Goal: Task Accomplishment & Management: Manage account settings

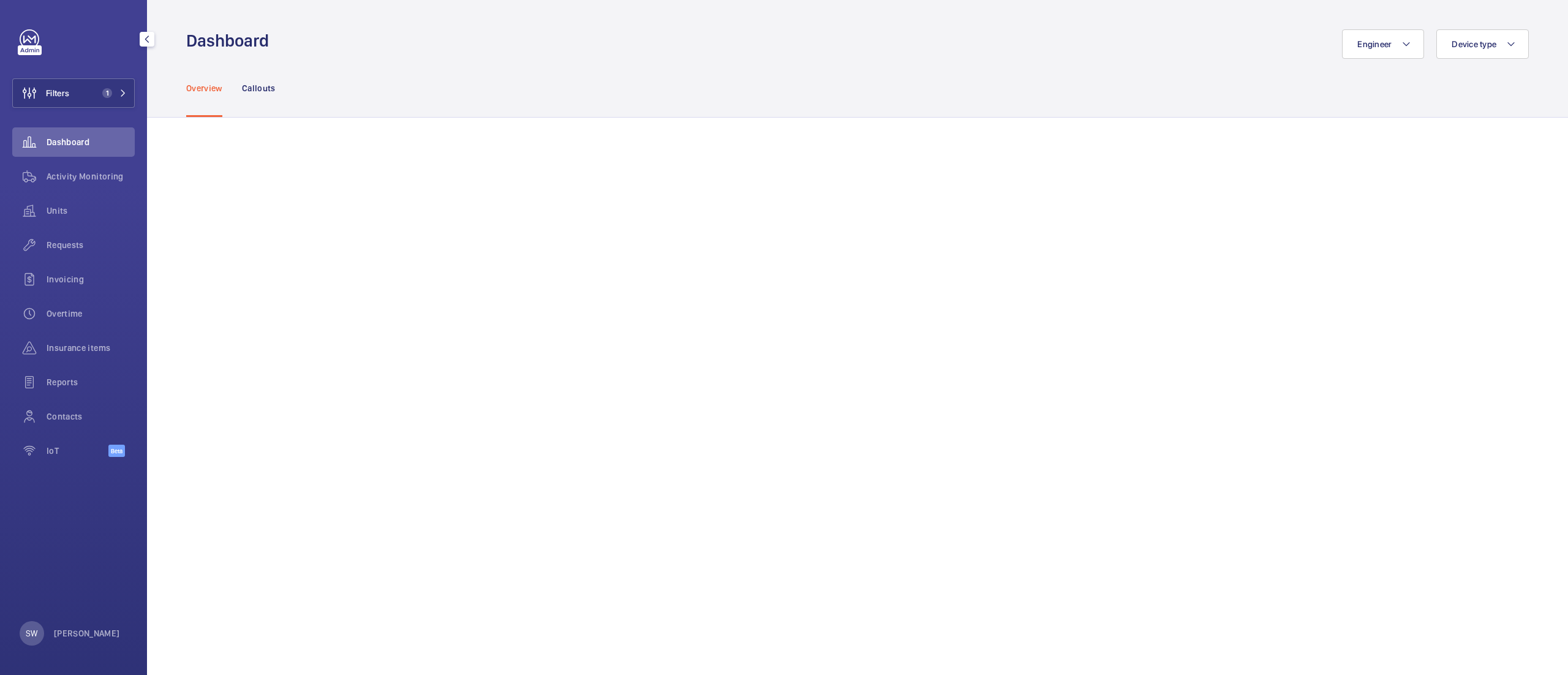
click at [99, 99] on button "Filters 1" at bounding box center [73, 93] width 123 height 30
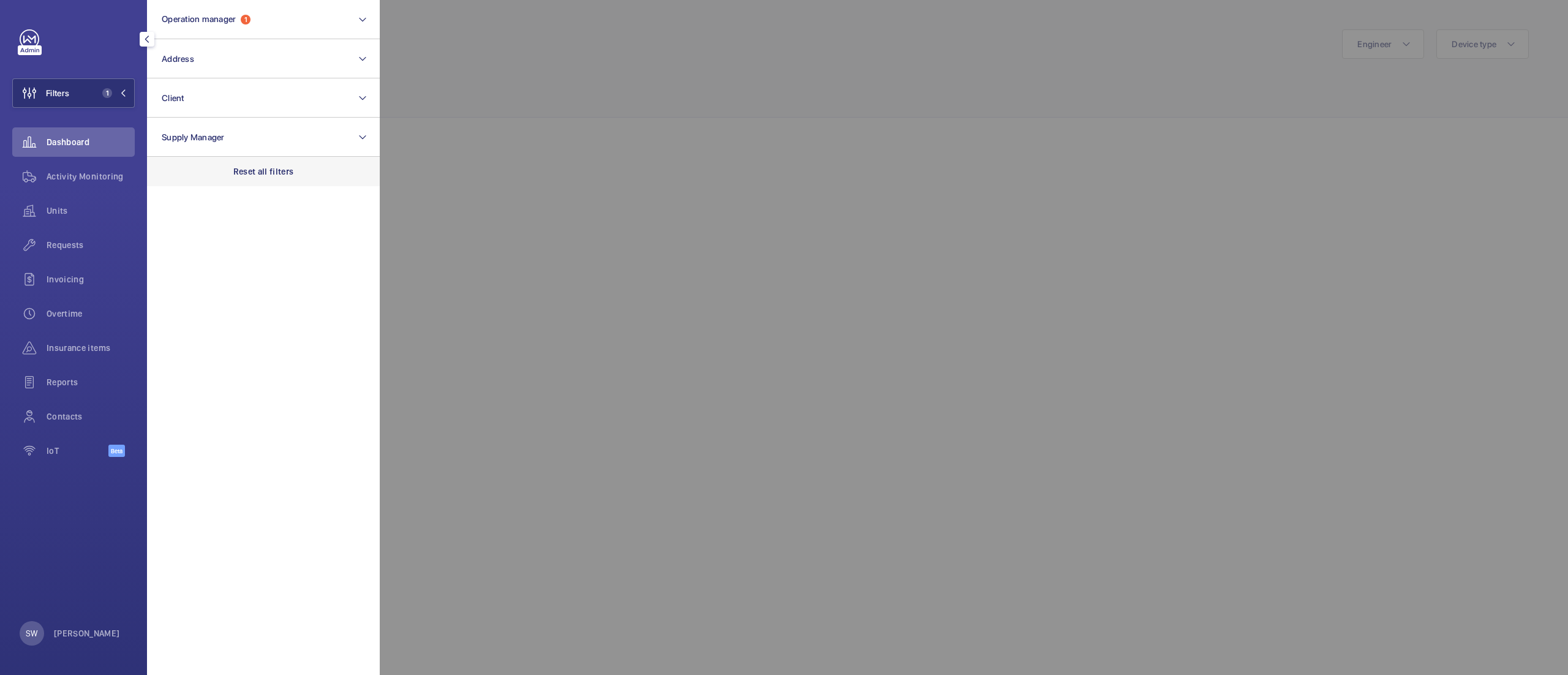
click at [297, 160] on div "Reset all filters" at bounding box center [263, 171] width 233 height 30
click at [260, 102] on button "Client" at bounding box center [263, 98] width 233 height 39
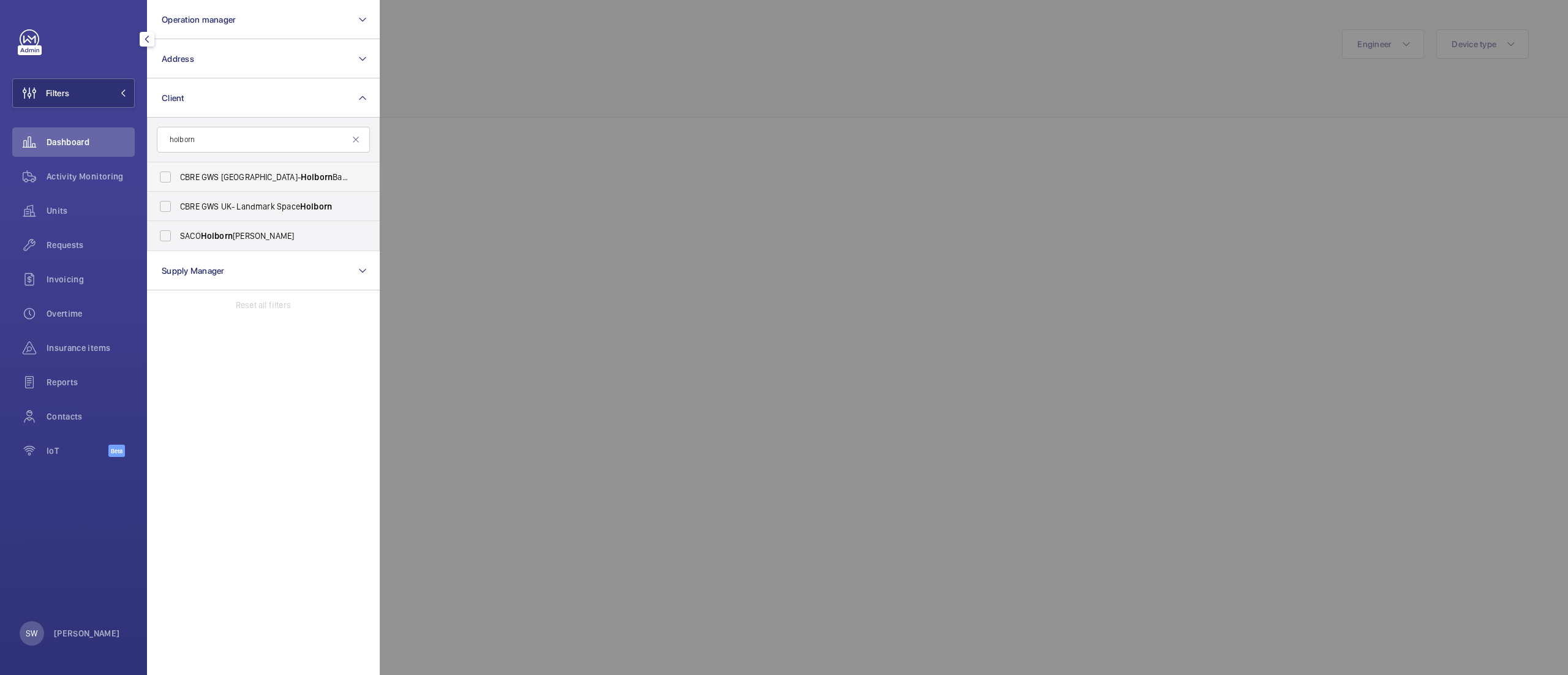
type input "holborn"
click at [218, 181] on span "CBRE GWS UK- Holborn Bars" at bounding box center [264, 177] width 168 height 12
click at [178, 181] on input "CBRE GWS UK- Holborn Bars" at bounding box center [165, 177] width 25 height 25
checkbox input "true"
click at [659, 123] on div at bounding box center [1164, 337] width 1568 height 675
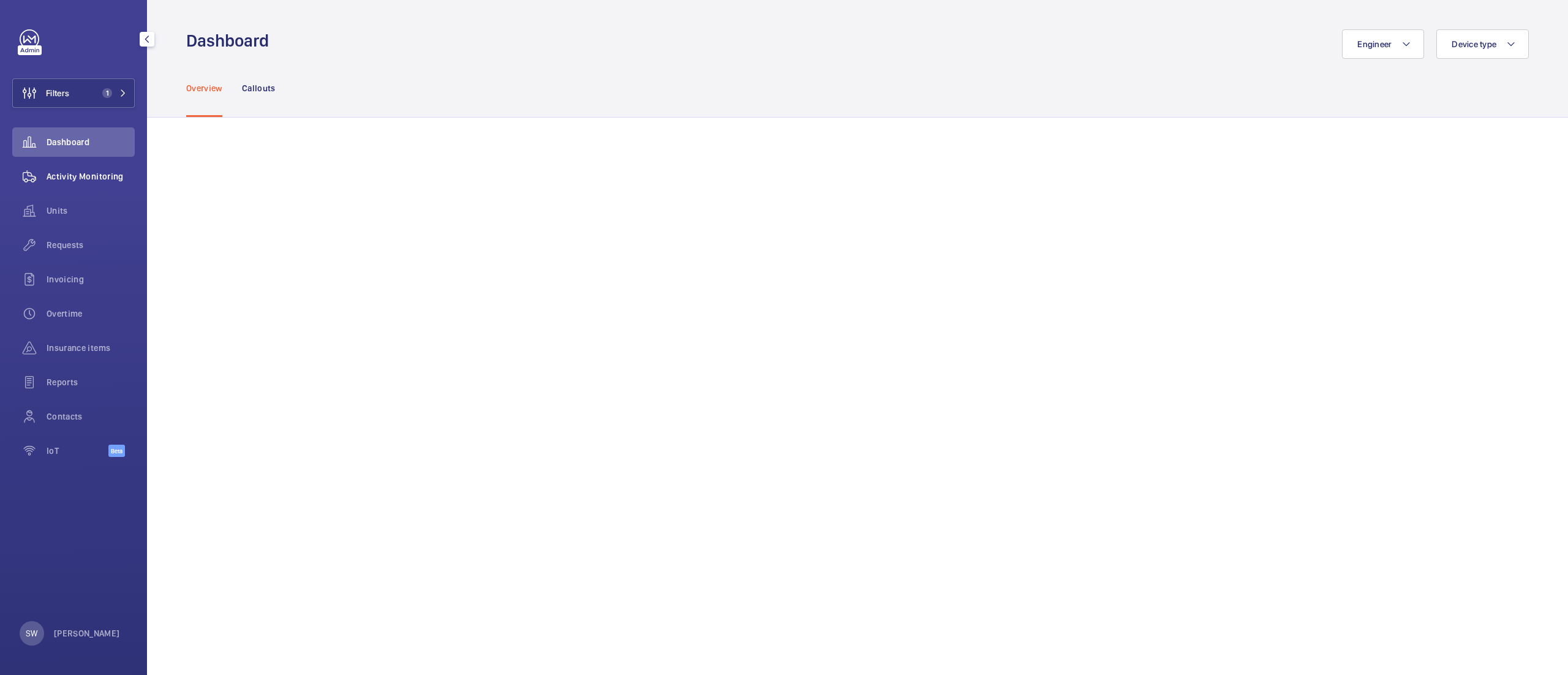
click at [96, 173] on span "Activity Monitoring" at bounding box center [91, 176] width 88 height 12
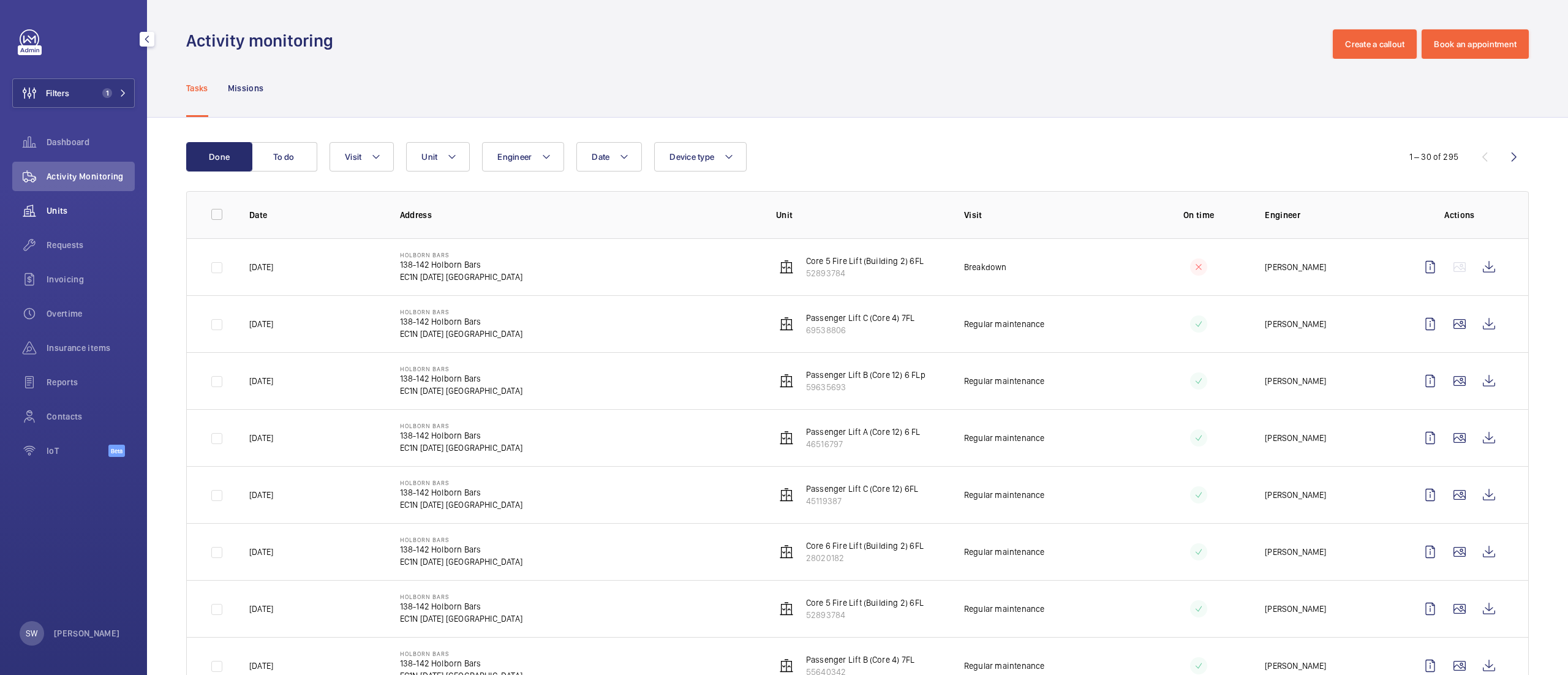
click at [96, 208] on span "Units" at bounding box center [91, 211] width 88 height 12
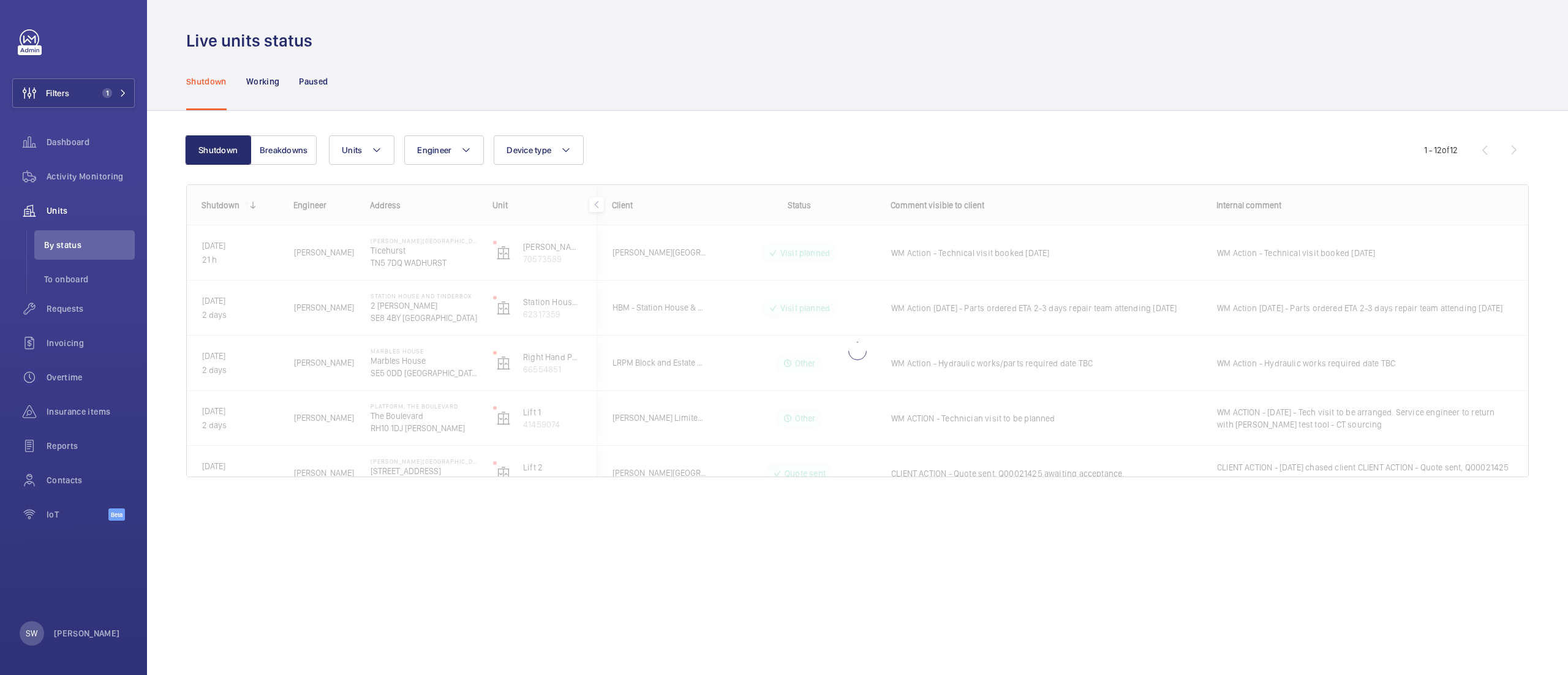
click at [283, 134] on div "Shutdown Breakdowns Units Engineer Device type More filters Reset all filters 1…" at bounding box center [857, 311] width 1342 height 391
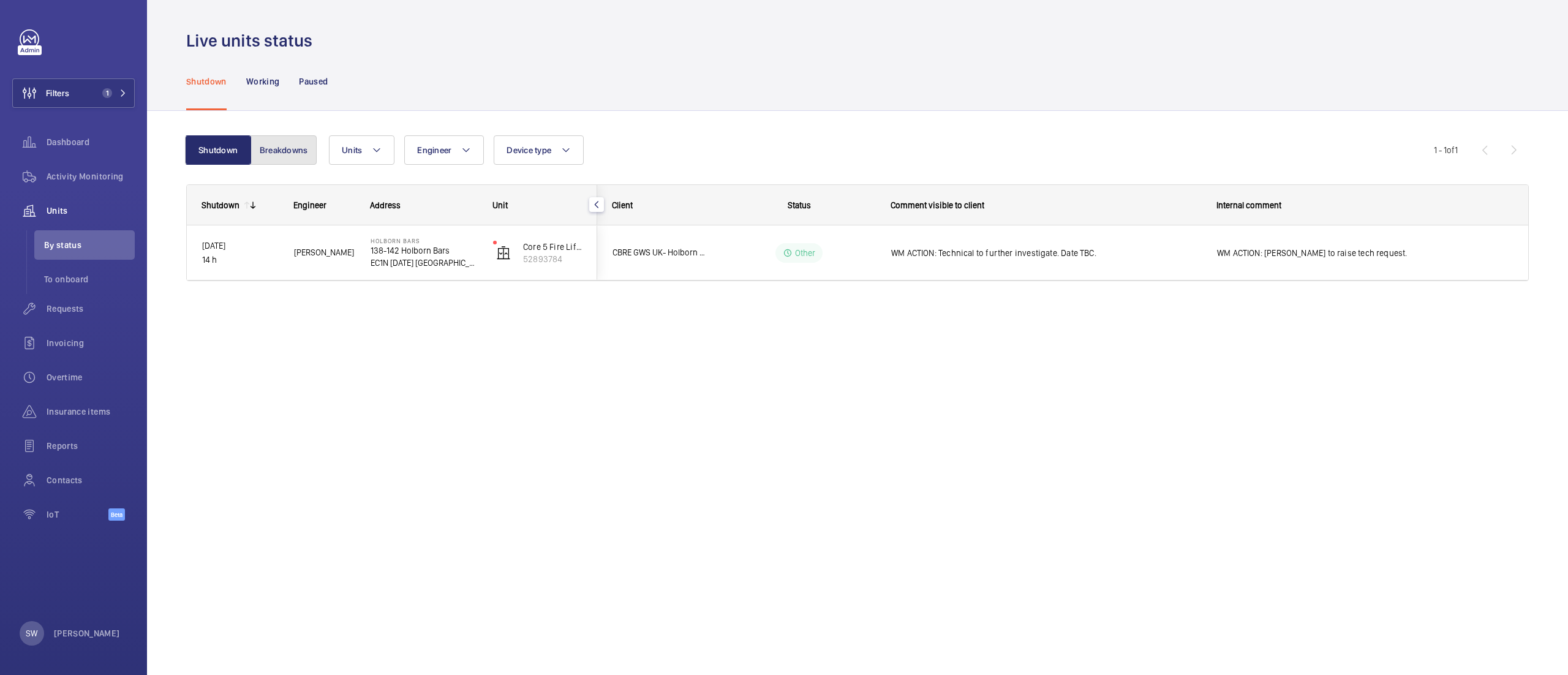
click at [284, 139] on button "Breakdowns" at bounding box center [283, 150] width 66 height 30
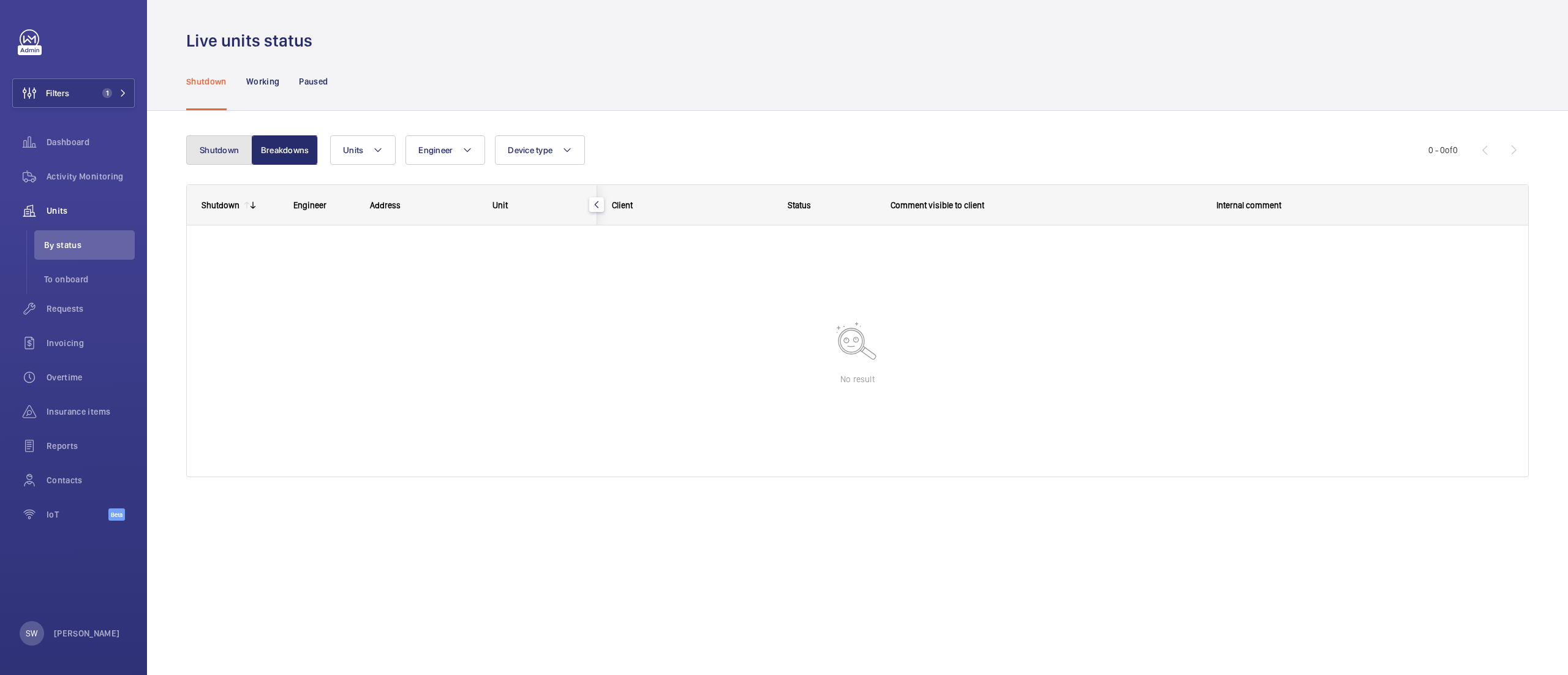
click at [233, 145] on button "Shutdown" at bounding box center [219, 150] width 66 height 30
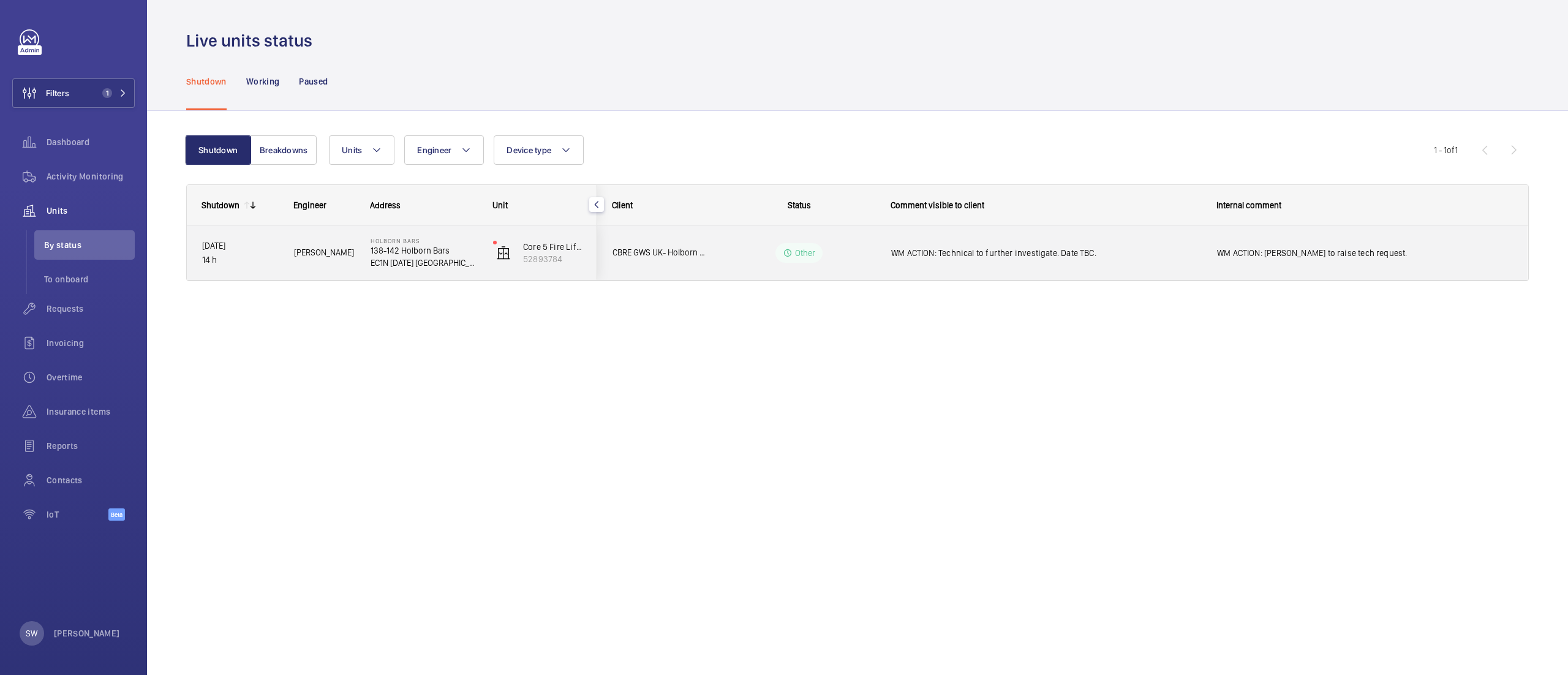
click at [1010, 247] on span "WM ACTION: Technical to further investigate. Date TBC." at bounding box center [1046, 253] width 310 height 12
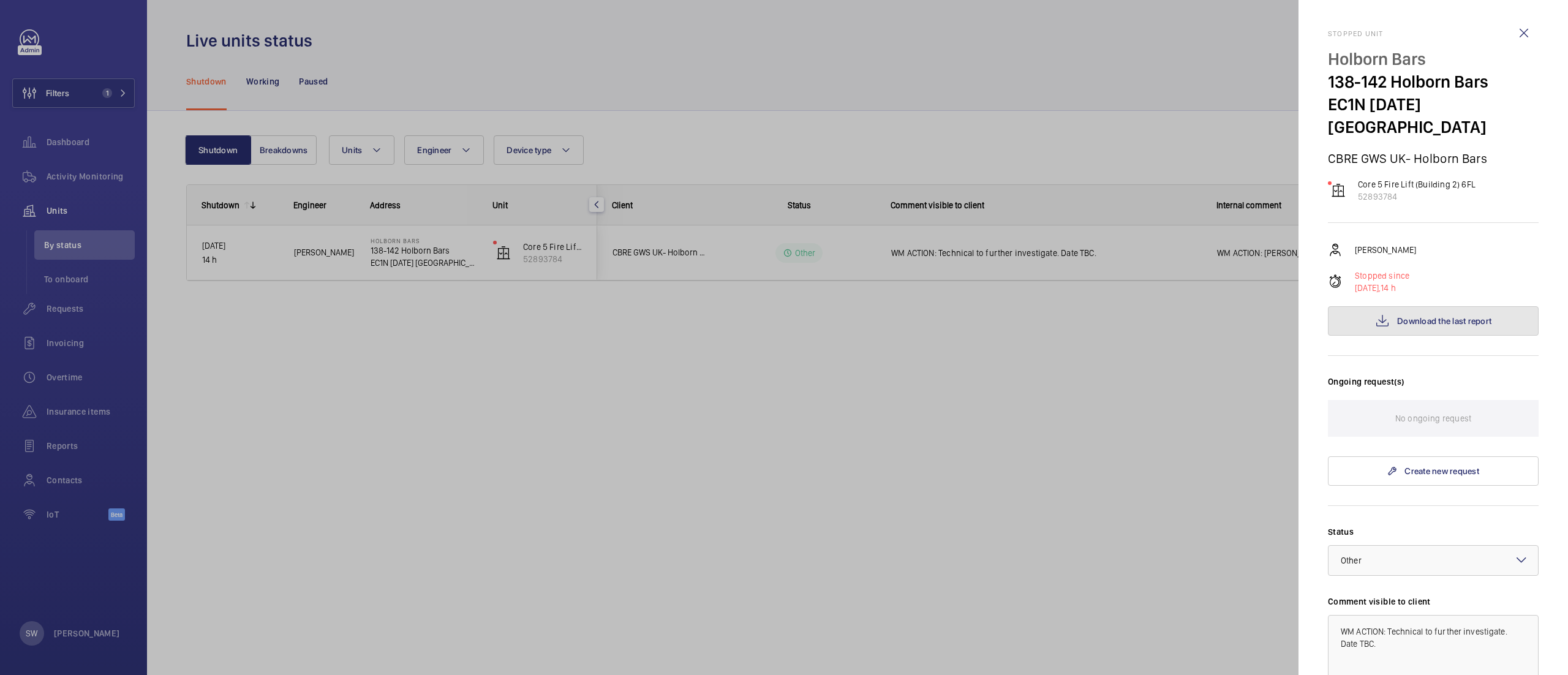
click at [1419, 316] on span "Download the last report" at bounding box center [1444, 321] width 94 height 10
